Goal: Information Seeking & Learning: Learn about a topic

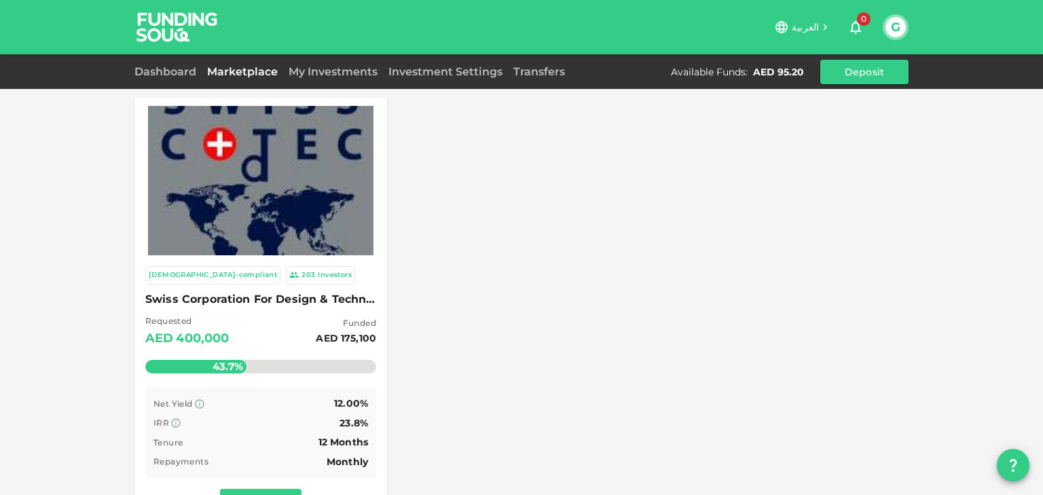
click at [280, 296] on span "Swiss Corporation For Design & Technology Trading LLC" at bounding box center [260, 299] width 231 height 19
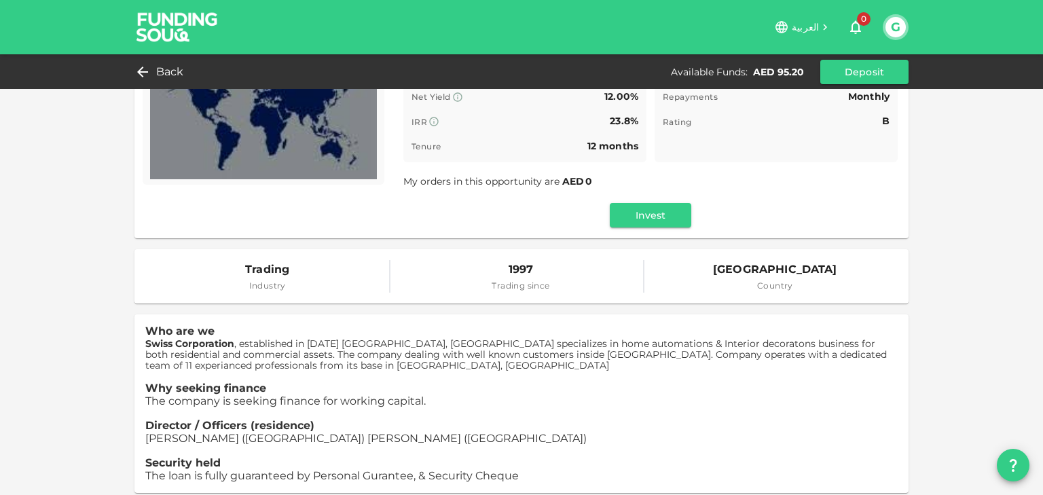
scroll to position [163, 0]
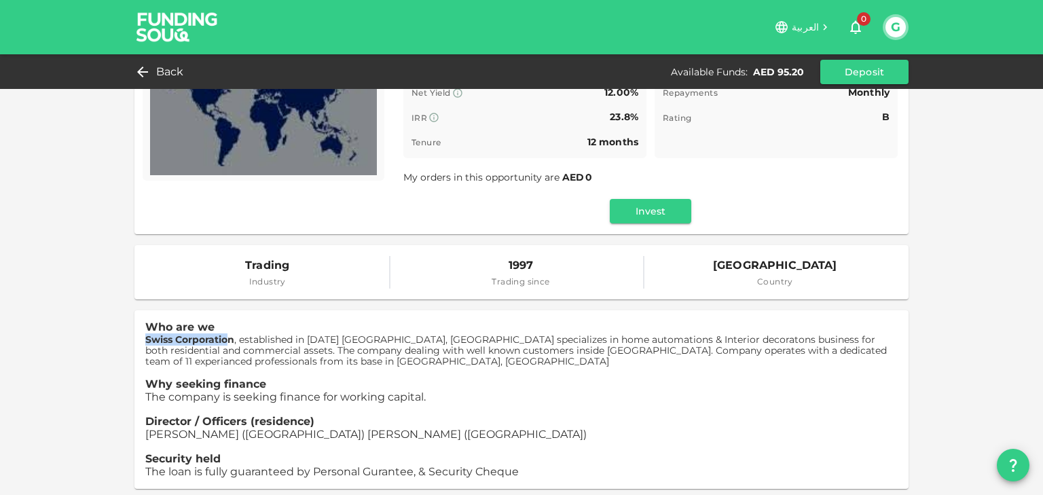
drag, startPoint x: 143, startPoint y: 341, endPoint x: 227, endPoint y: 339, distance: 83.5
click at [227, 339] on strong "Swiss Corporation" at bounding box center [189, 339] width 89 height 12
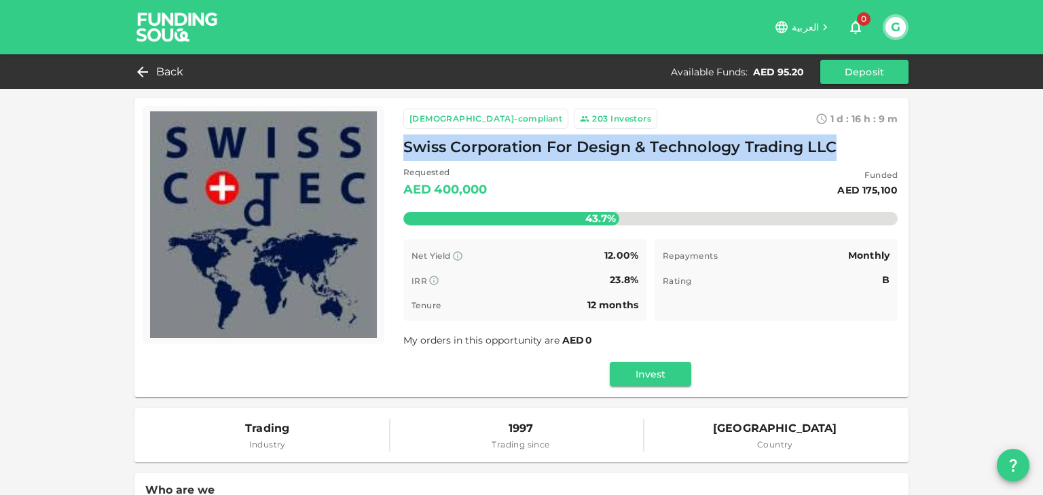
drag, startPoint x: 398, startPoint y: 149, endPoint x: 837, endPoint y: 138, distance: 438.6
click at [837, 138] on div "[DEMOGRAPHIC_DATA]-compliant 203 Investors 1 d : 16 h : 9 m 13 Swiss Corporatio…" at bounding box center [650, 247] width 516 height 299
copy span "Swiss Corporation For Design & Technology Trading LLC"
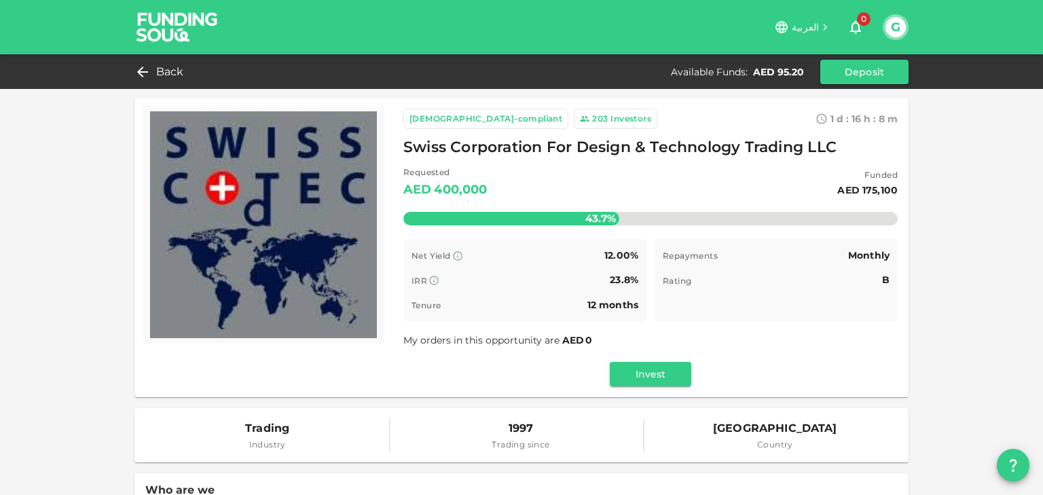
click at [143, 73] on icon at bounding box center [142, 72] width 16 height 16
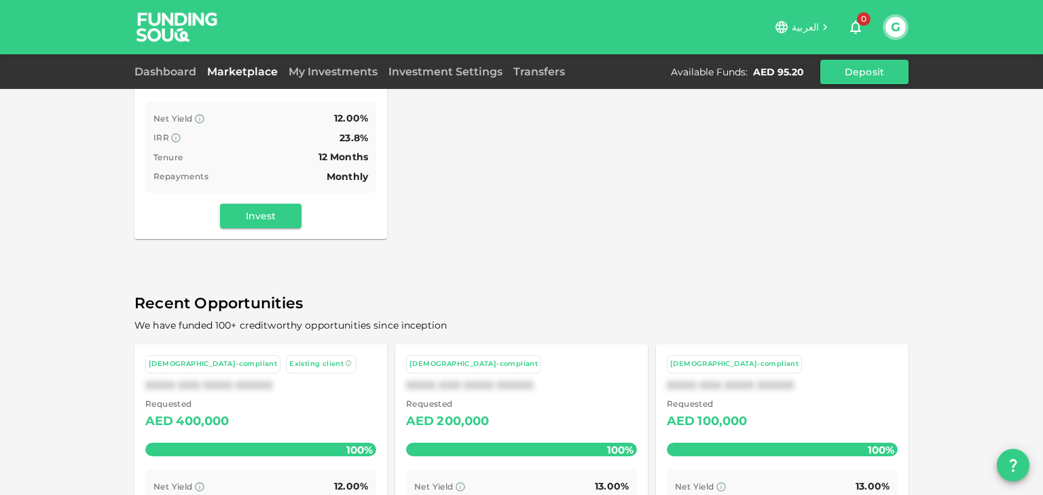
scroll to position [136, 0]
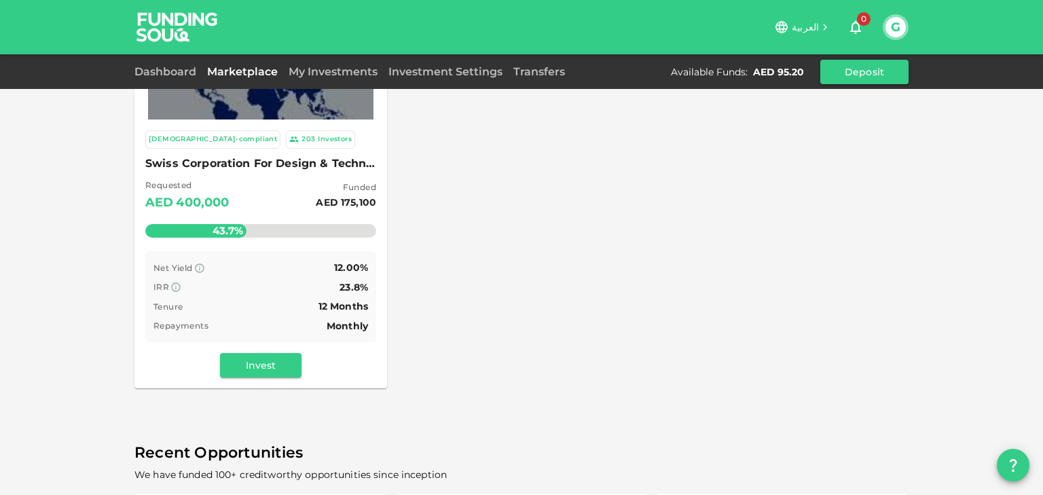
click at [269, 292] on div "IRR 23.8%" at bounding box center [260, 287] width 215 height 17
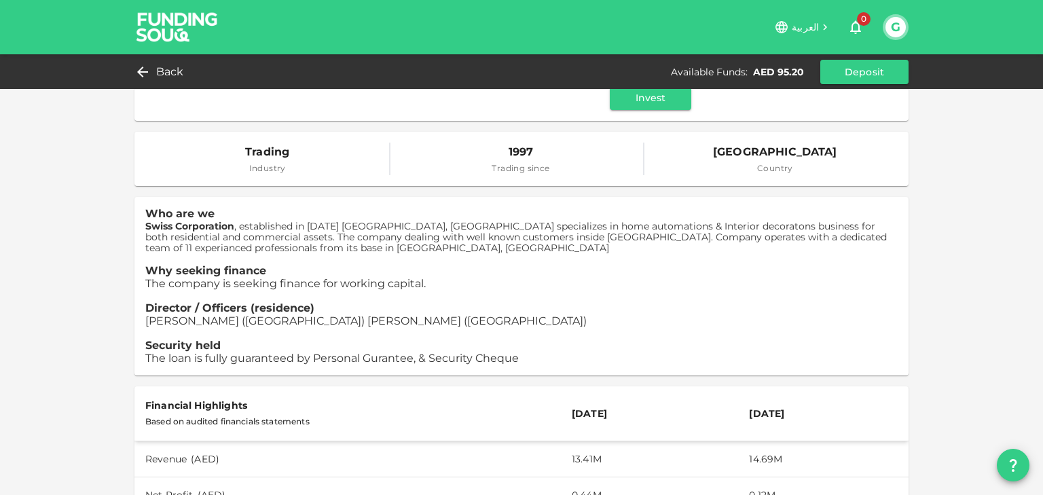
scroll to position [42, 0]
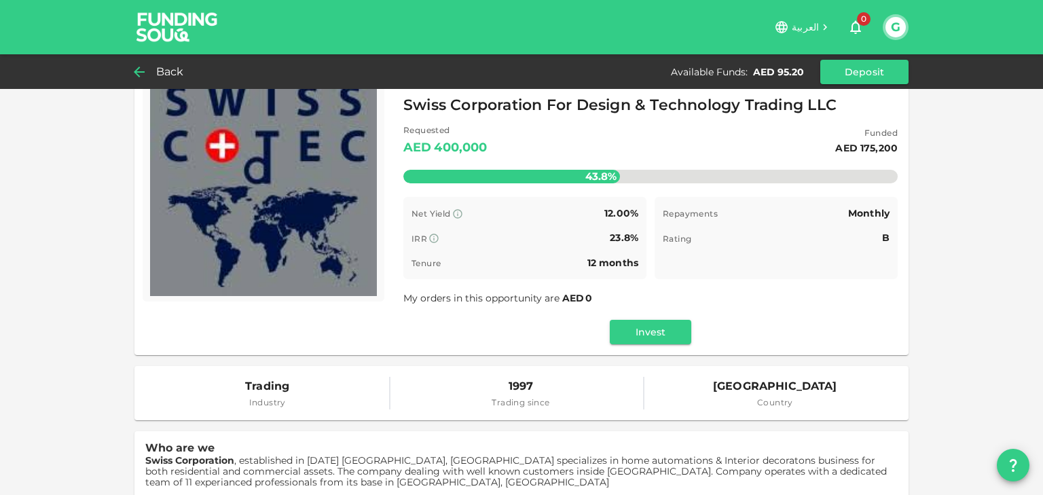
click at [147, 70] on div "Back" at bounding box center [161, 71] width 55 height 19
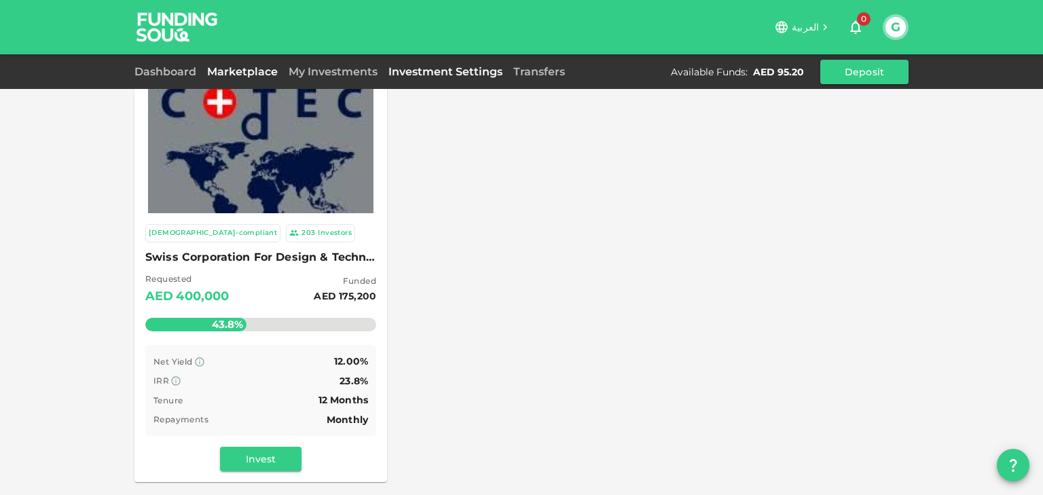
click at [428, 73] on link "Investment Settings" at bounding box center [445, 71] width 125 height 13
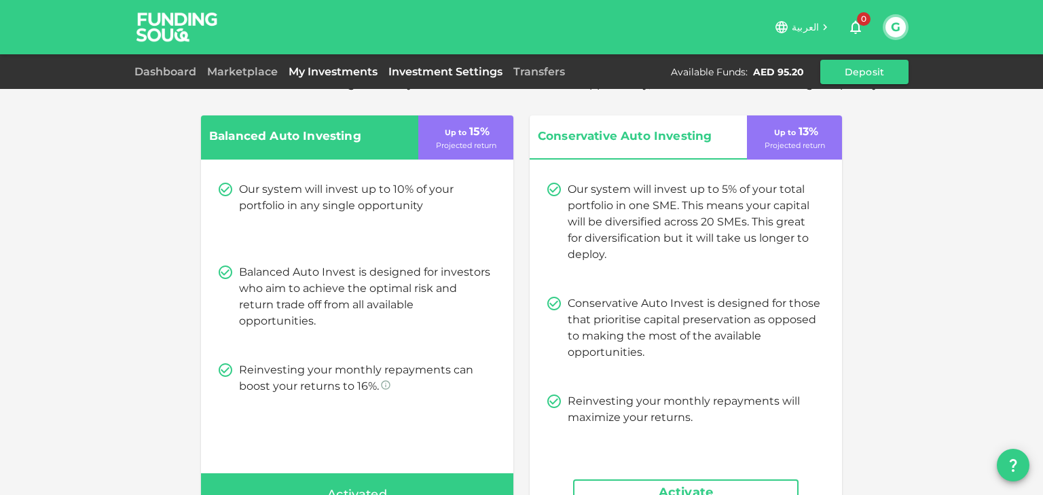
click at [331, 73] on link "My Investments" at bounding box center [333, 71] width 100 height 13
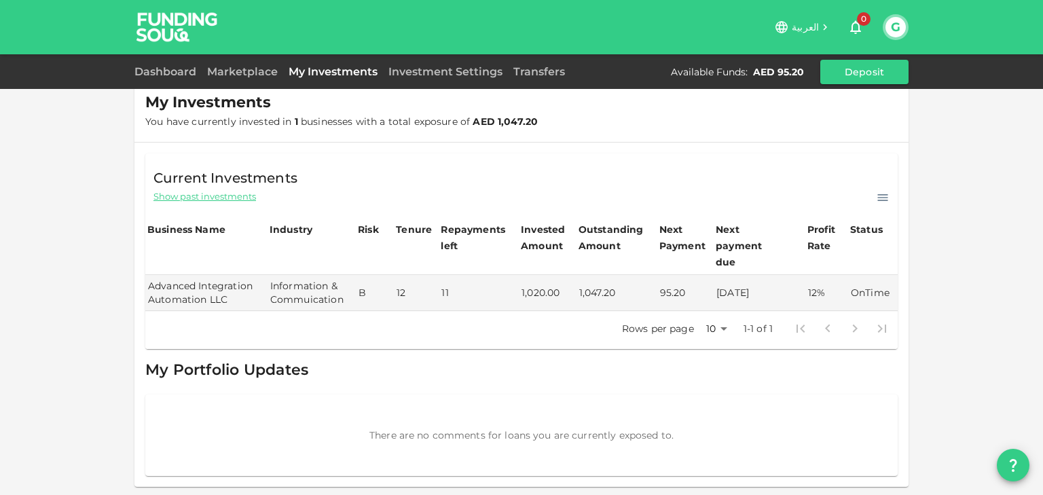
scroll to position [7, 0]
